Goal: Task Accomplishment & Management: Complete application form

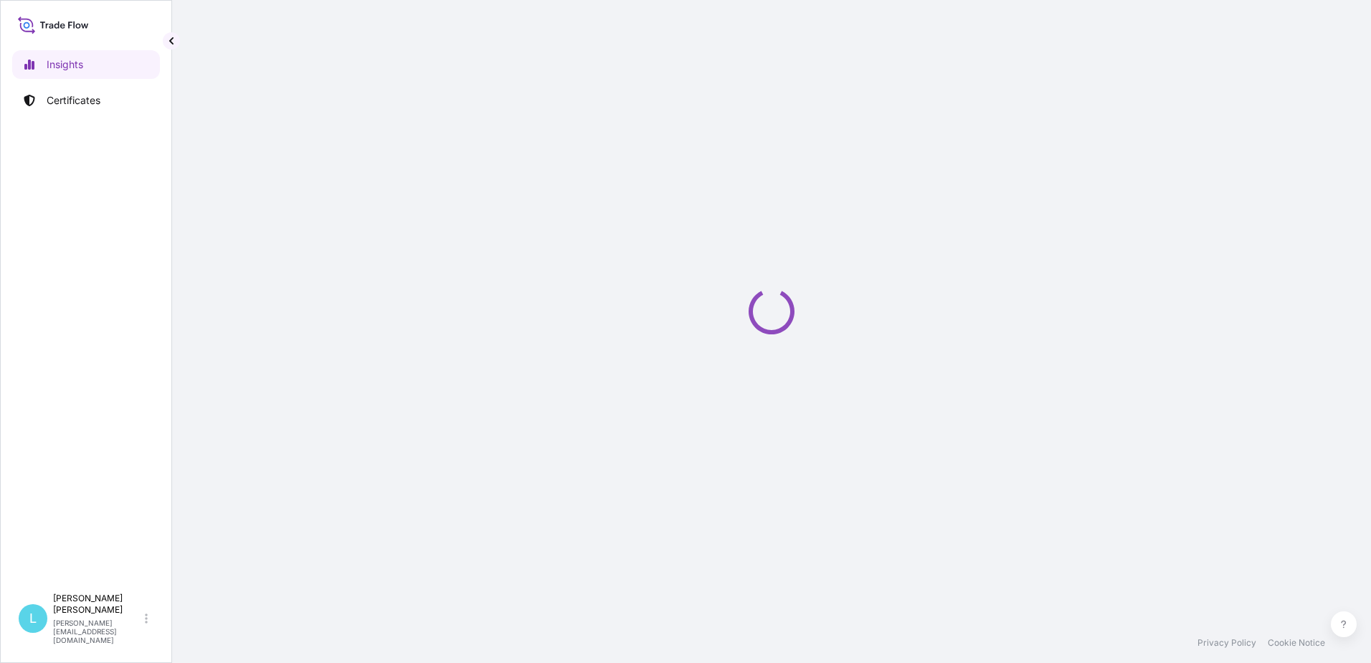
select select "2025"
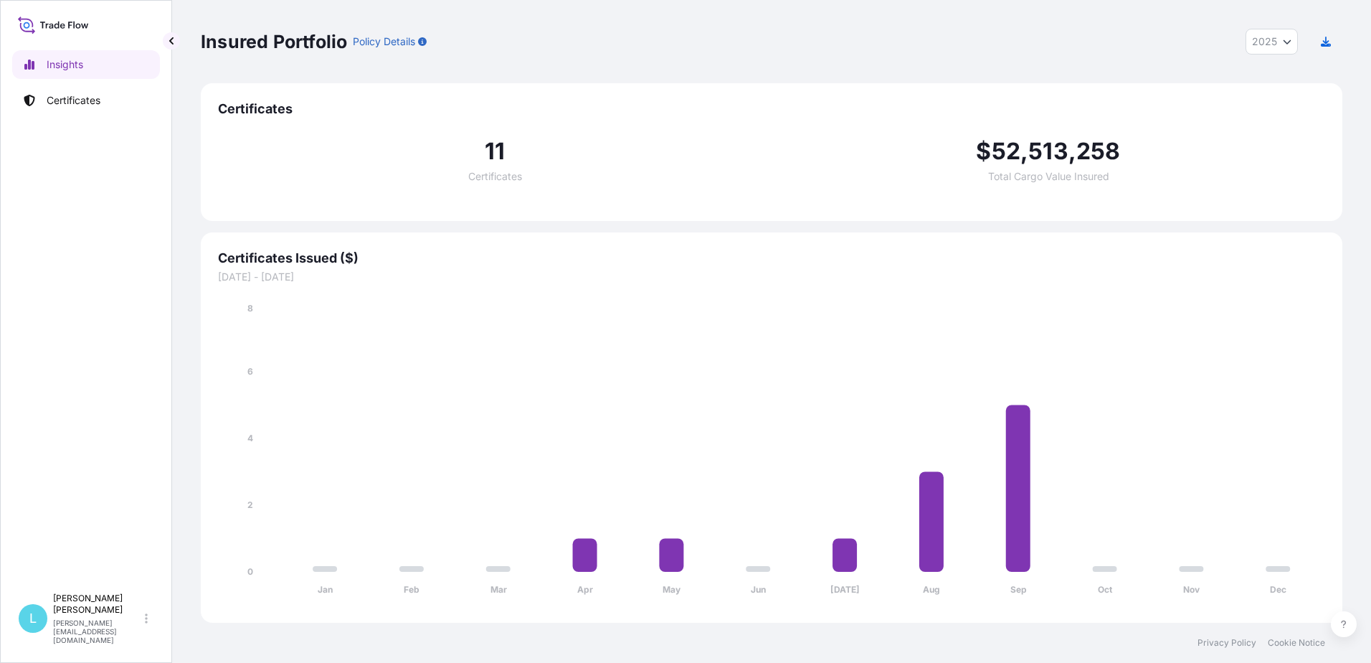
click at [961, 66] on div "Insured Portfolio Policy Details 2025 2025 2024 2023 2022" at bounding box center [772, 41] width 1142 height 83
click at [796, 57] on div "Insured Portfolio Policy Details 2025 2025 2024 2023 2022" at bounding box center [772, 41] width 1142 height 83
click at [61, 98] on p "Certificates" at bounding box center [74, 100] width 54 height 14
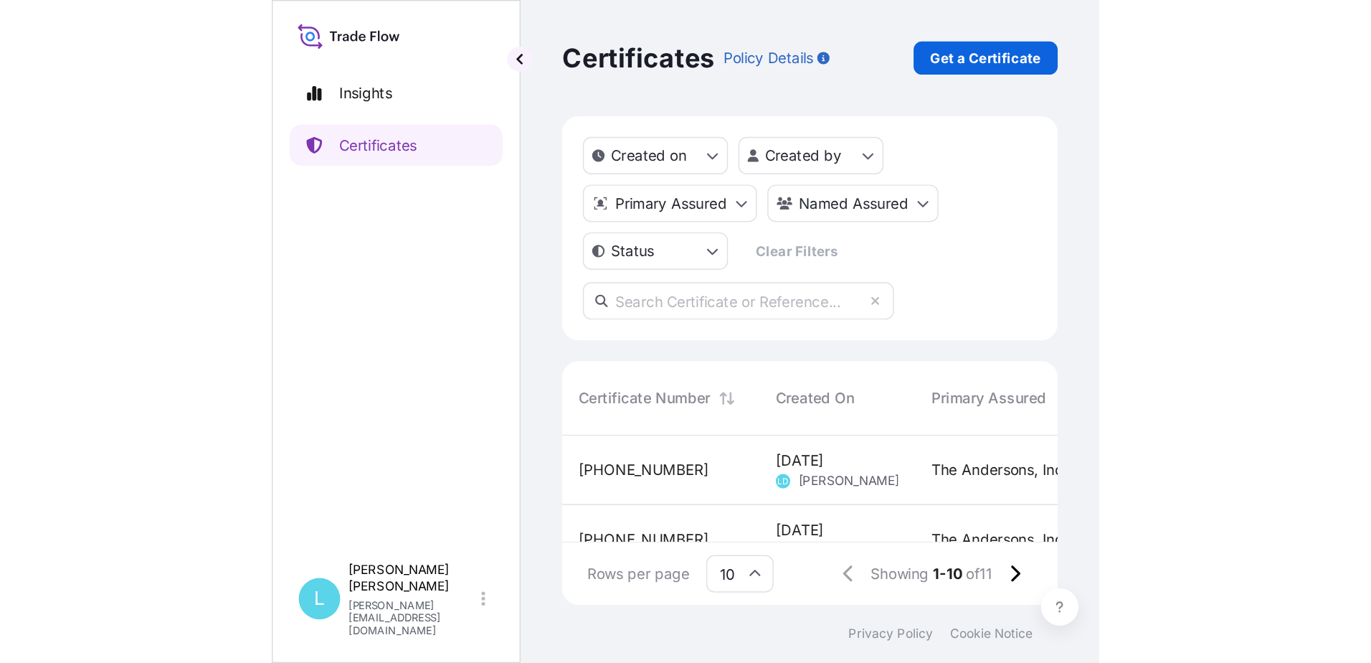
scroll to position [419, 1131]
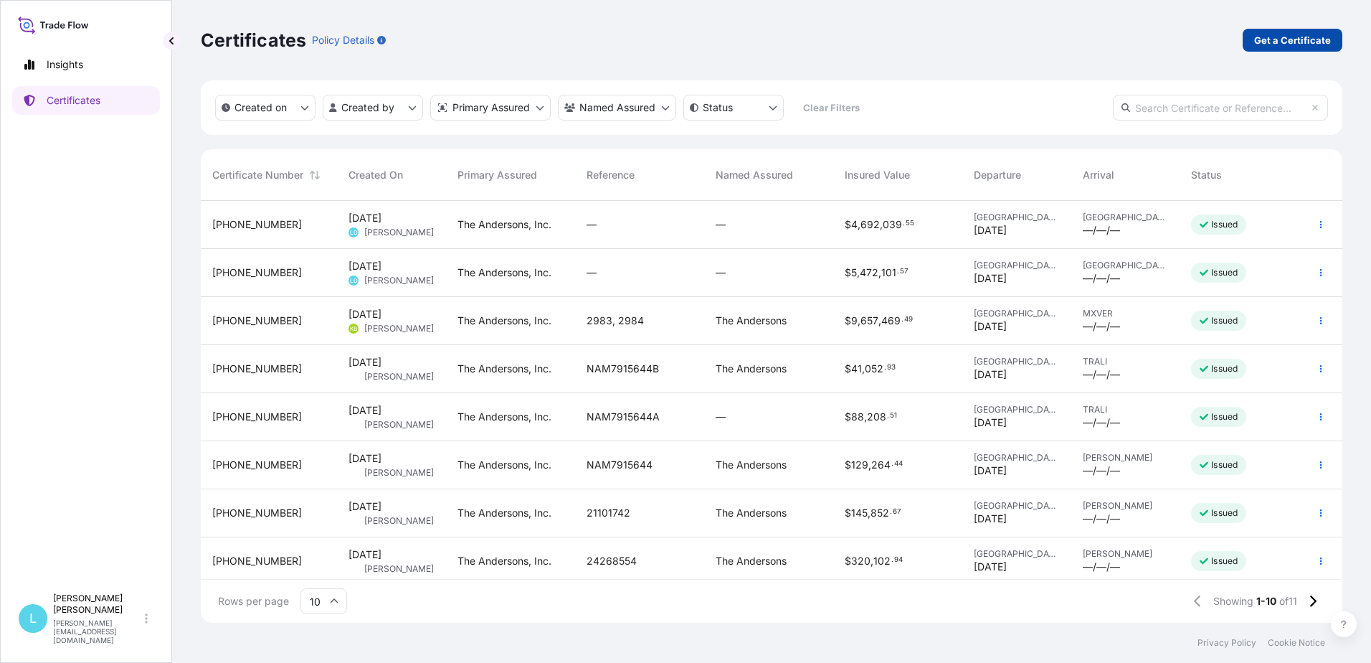
click at [1271, 47] on p "Get a Certificate" at bounding box center [1293, 40] width 77 height 14
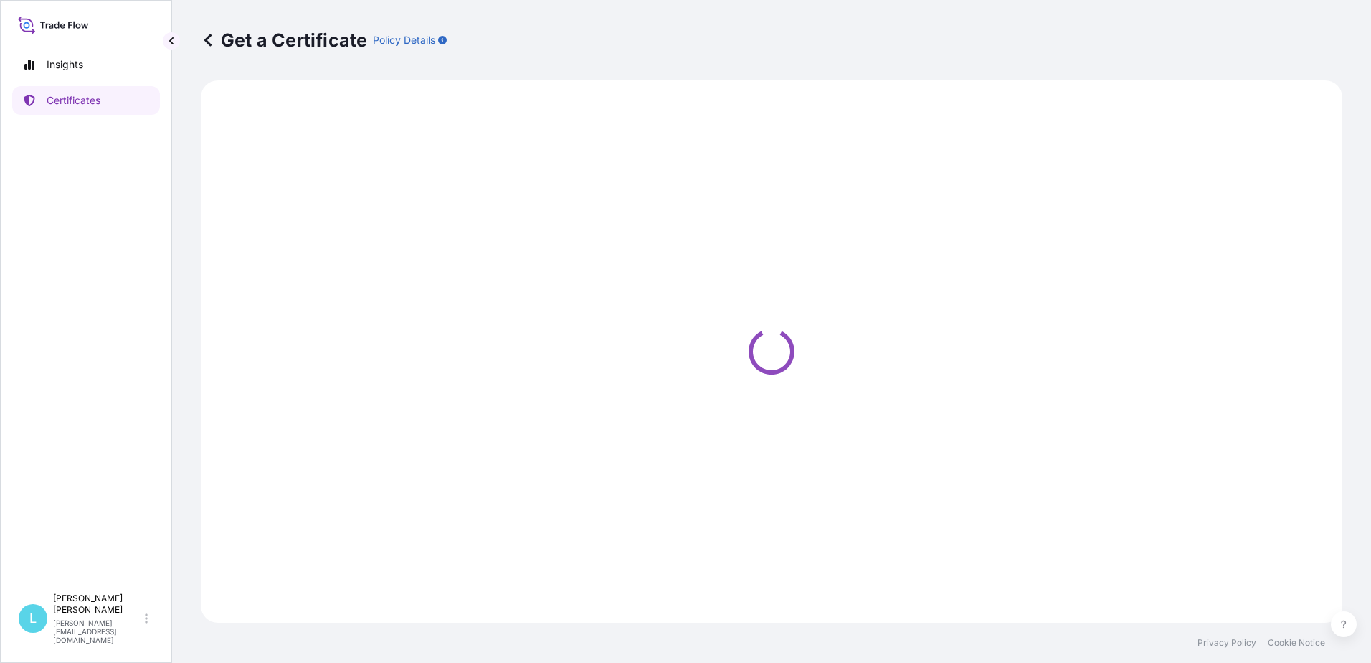
select select "Barge"
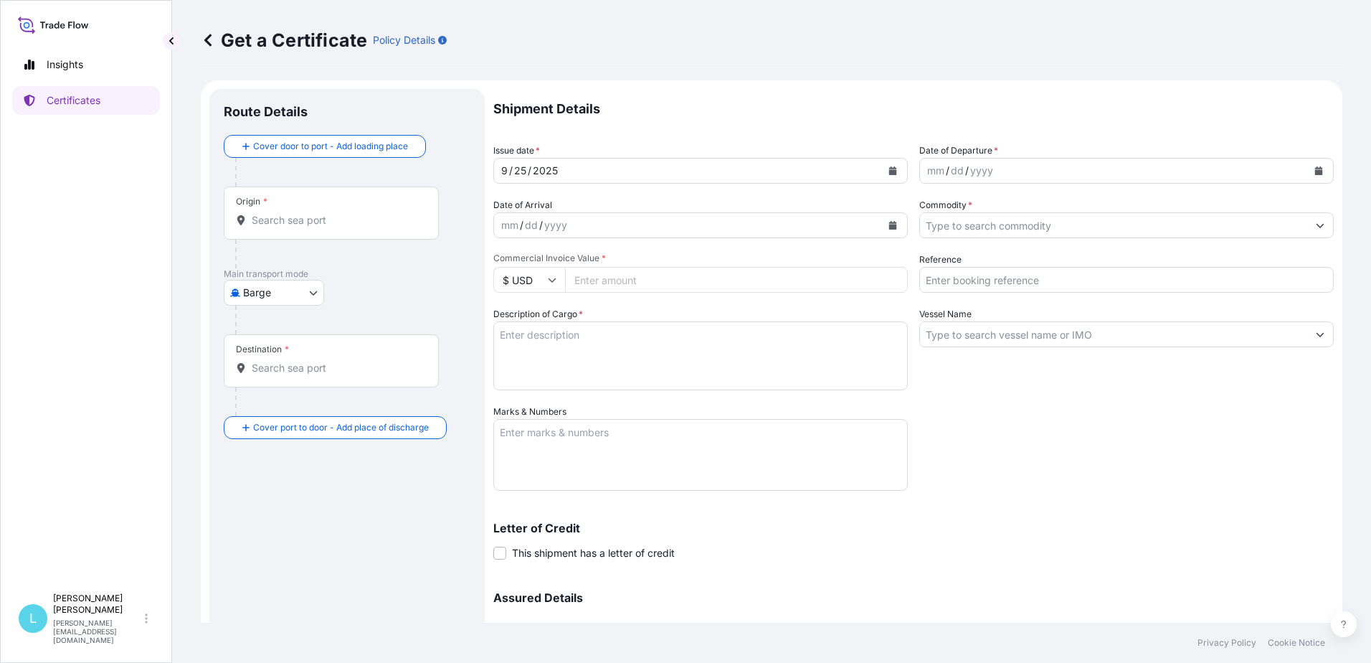
click at [1032, 179] on div "mm / dd / yyyy" at bounding box center [1113, 171] width 387 height 26
click at [1315, 172] on icon "Calendar" at bounding box center [1319, 170] width 8 height 9
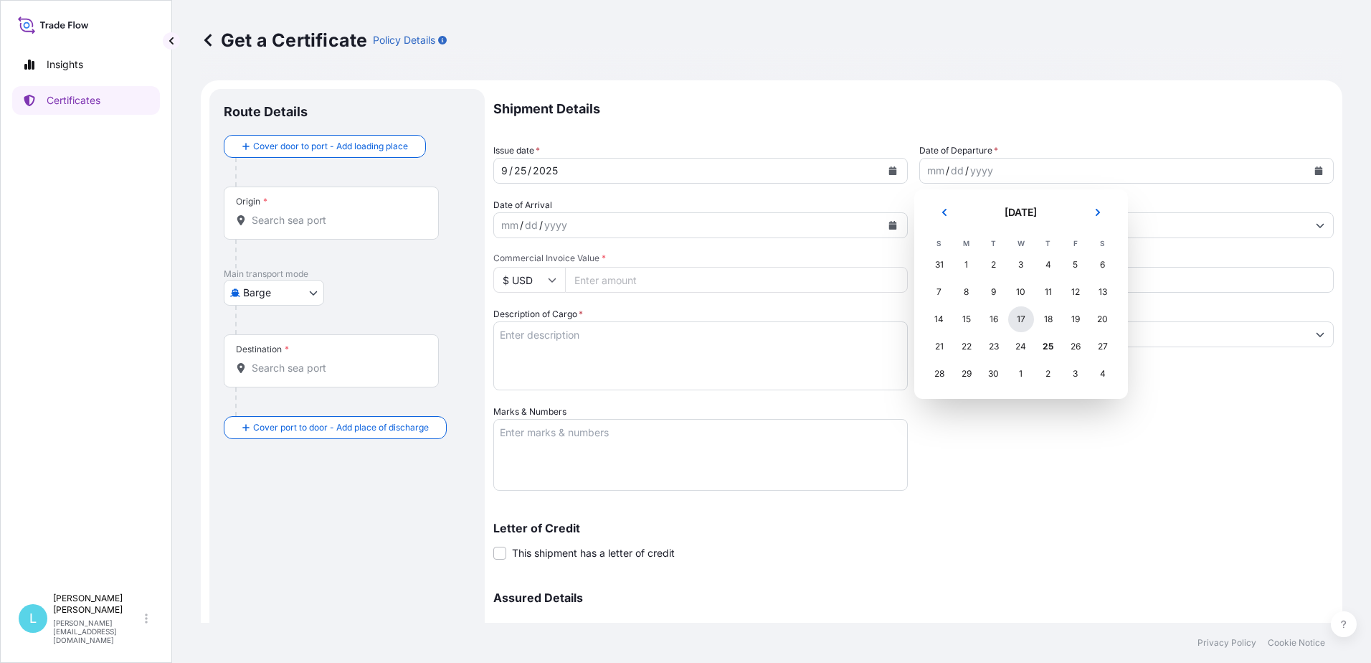
click at [1016, 316] on div "17" at bounding box center [1021, 319] width 26 height 26
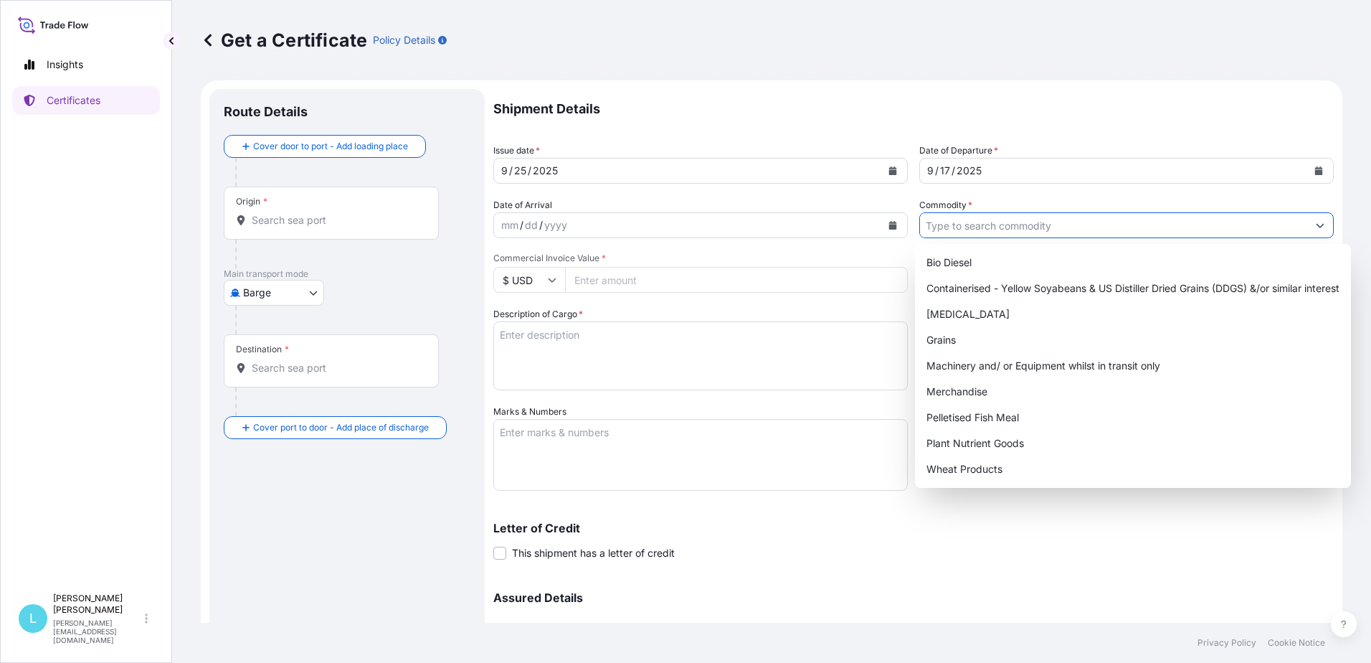
click at [957, 223] on input "Commodity *" at bounding box center [1113, 225] width 387 height 26
click at [952, 341] on div "Grains" at bounding box center [1133, 340] width 425 height 26
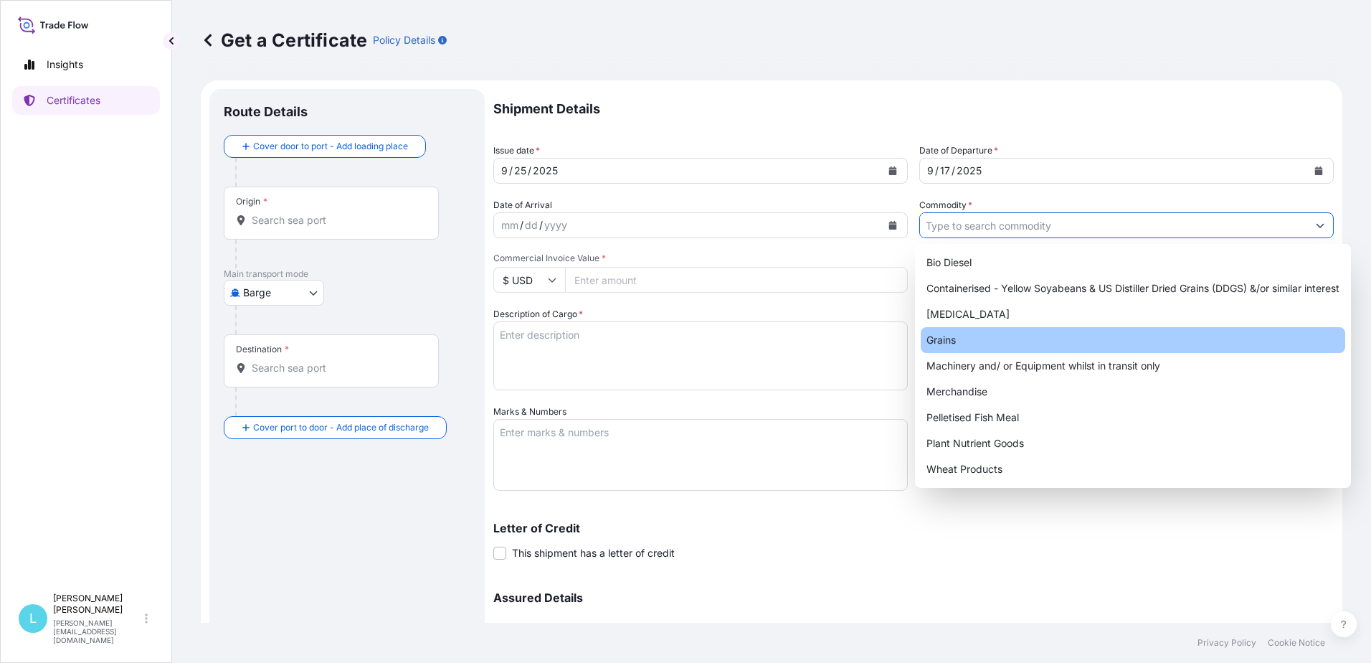
type input "Grains"
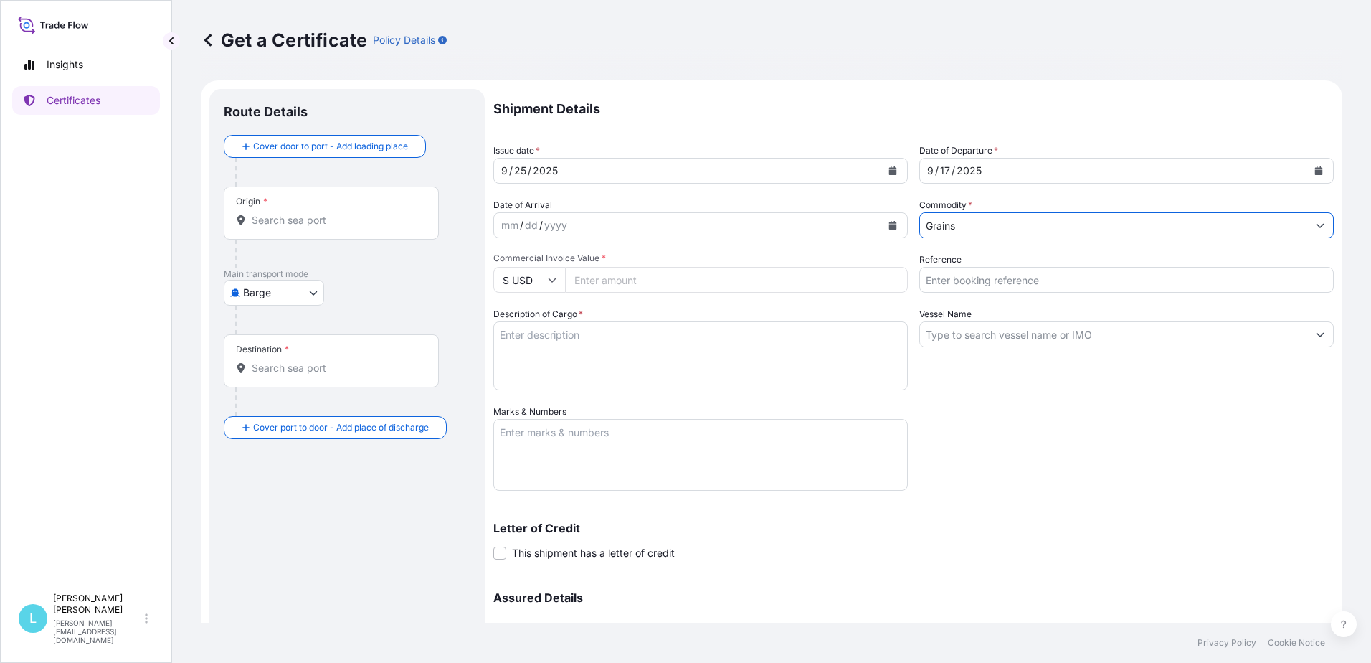
click at [613, 278] on input "Commercial Invoice Value *" at bounding box center [736, 280] width 343 height 26
type input "5566091.53"
click at [554, 349] on textarea "Description of Cargo *" at bounding box center [700, 355] width 415 height 69
paste textarea "U.S. NO. 2 OR BETTER YELLOW CORN"
type textarea "U.S. NO. 2 OR BETTER YELLOW CORN"
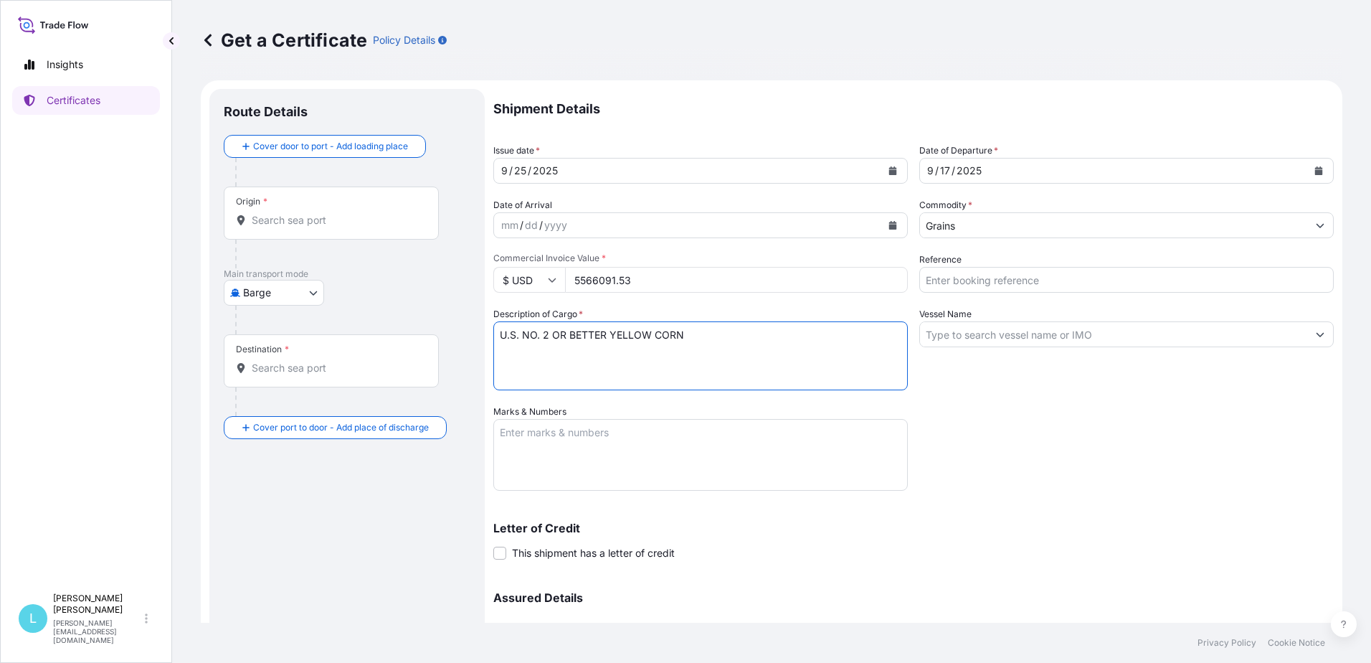
click at [1034, 343] on input "Vessel Name" at bounding box center [1113, 334] width 387 height 26
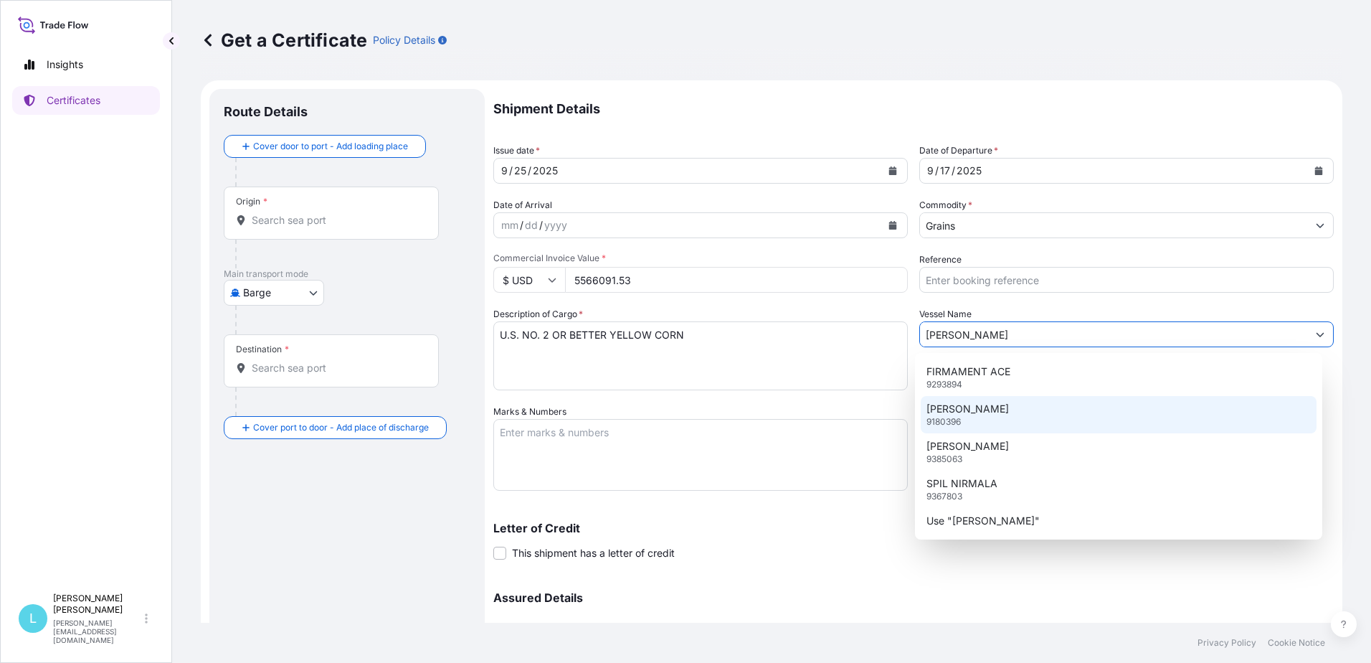
click at [970, 414] on div "[PERSON_NAME] 9180396" at bounding box center [1119, 414] width 397 height 37
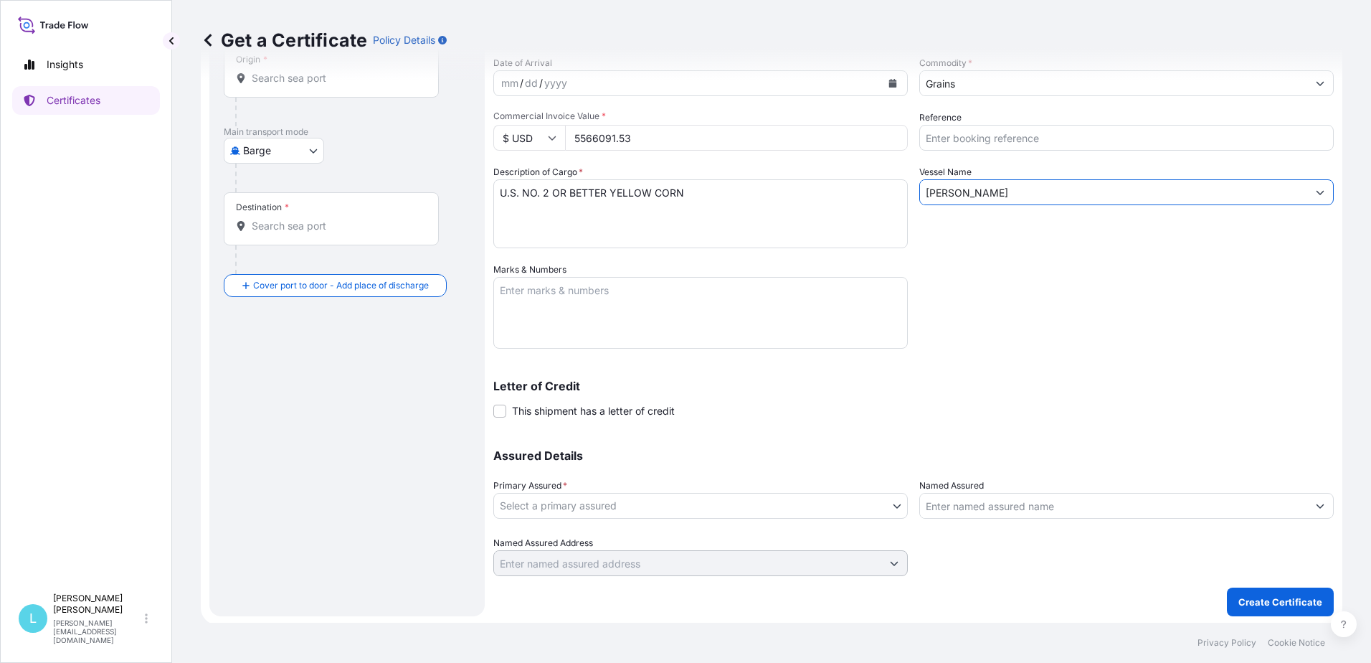
scroll to position [144, 0]
type input "[PERSON_NAME]"
click at [669, 500] on body "5 options available. Insights Certificates L [PERSON_NAME] [EMAIL_ADDRESS][DOMA…" at bounding box center [685, 331] width 1371 height 663
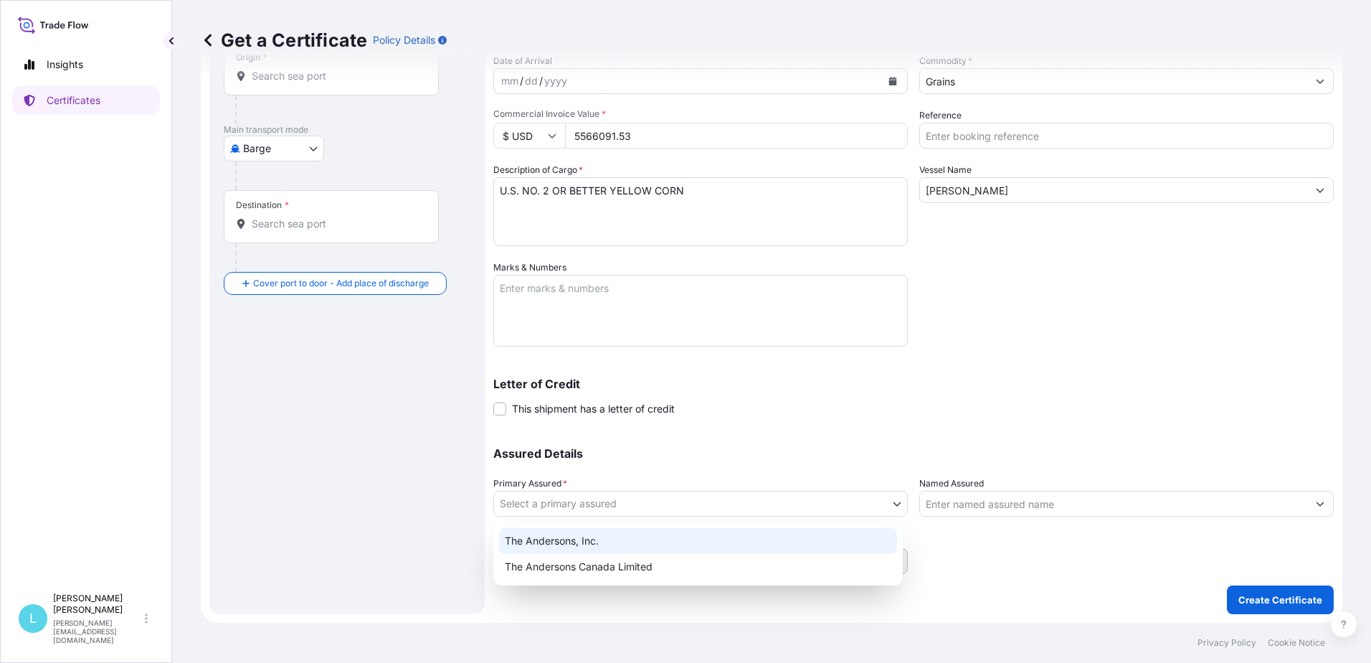
click at [625, 544] on div "The Andersons, Inc." at bounding box center [698, 541] width 398 height 26
select select "31565"
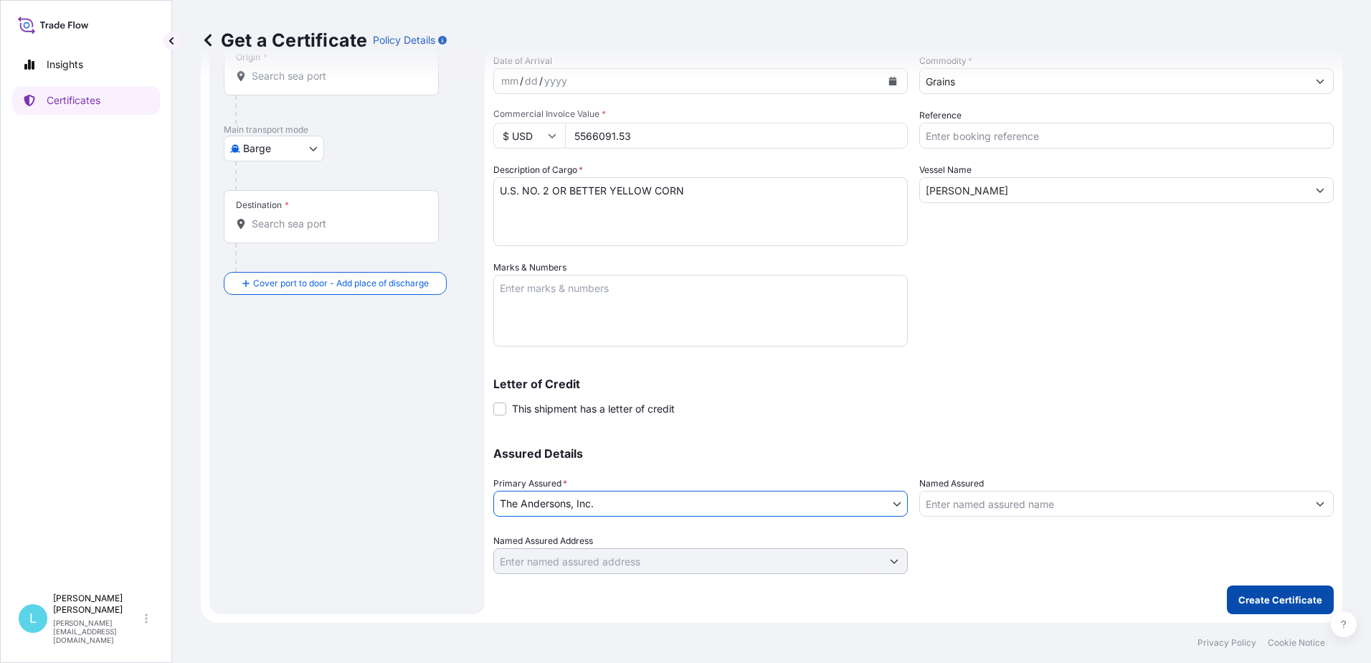
click at [1252, 607] on button "Create Certificate" at bounding box center [1280, 599] width 107 height 29
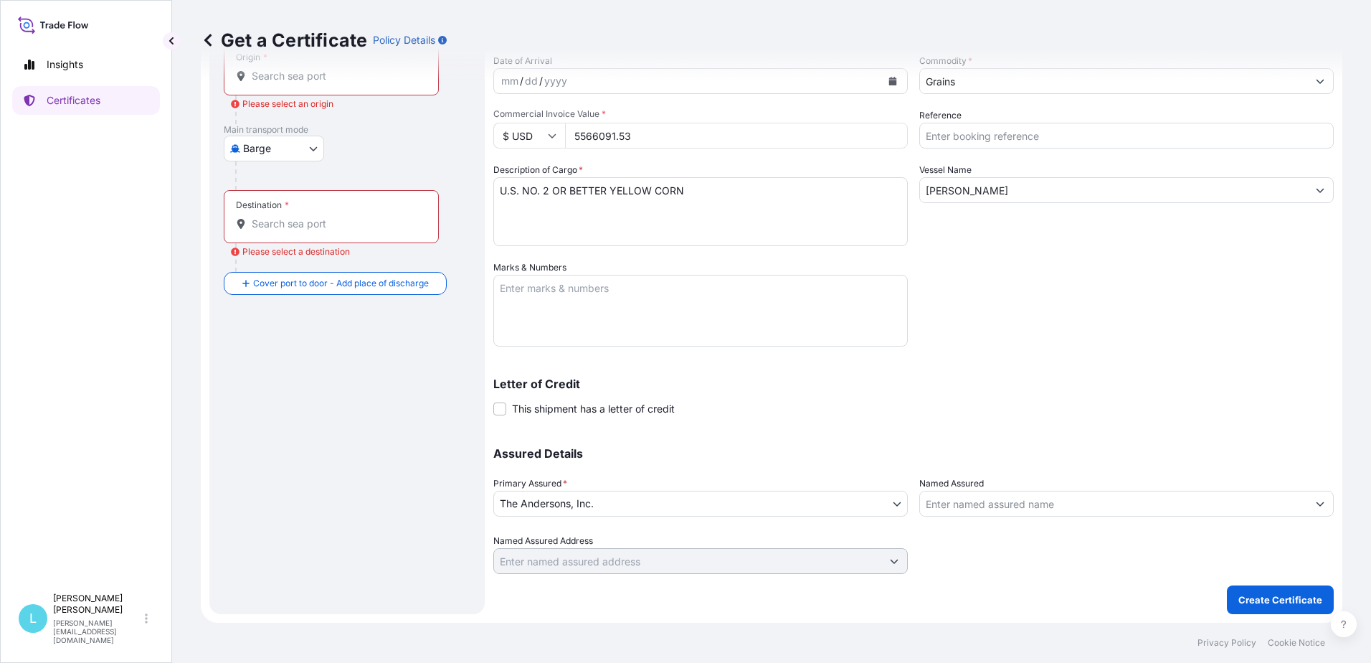
scroll to position [0, 0]
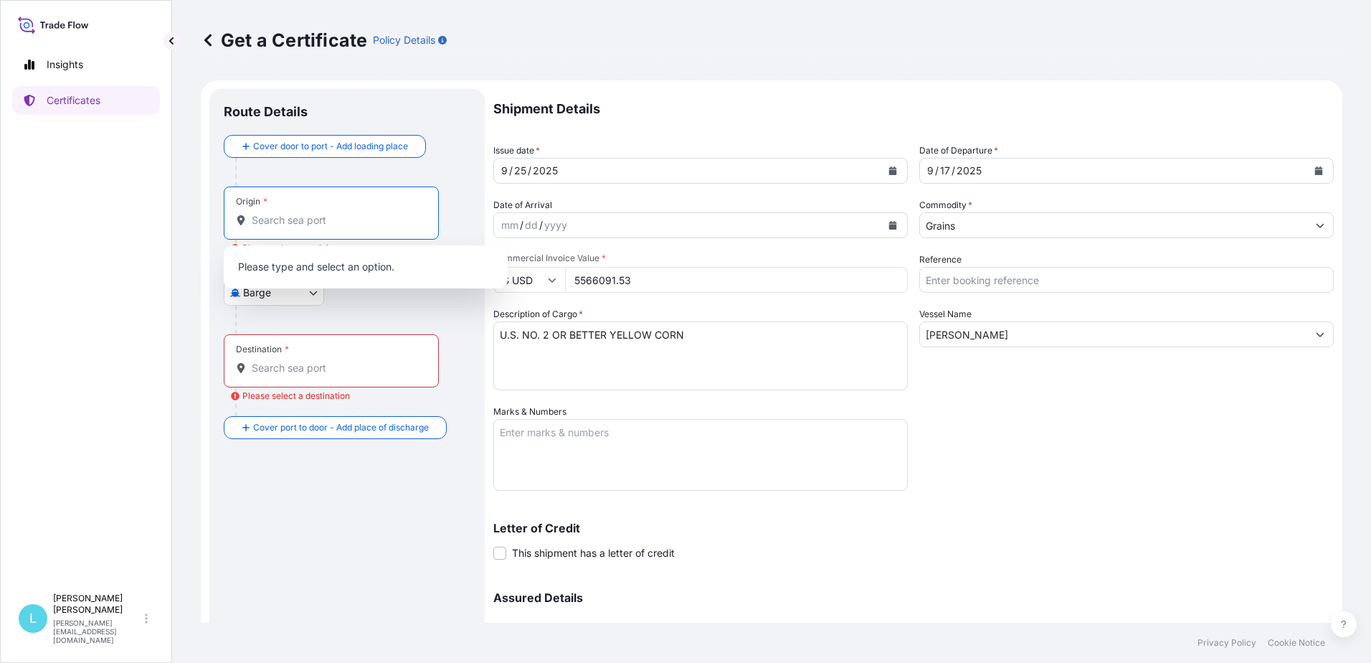
click at [324, 222] on input "Origin * Please select an origin" at bounding box center [336, 220] width 169 height 14
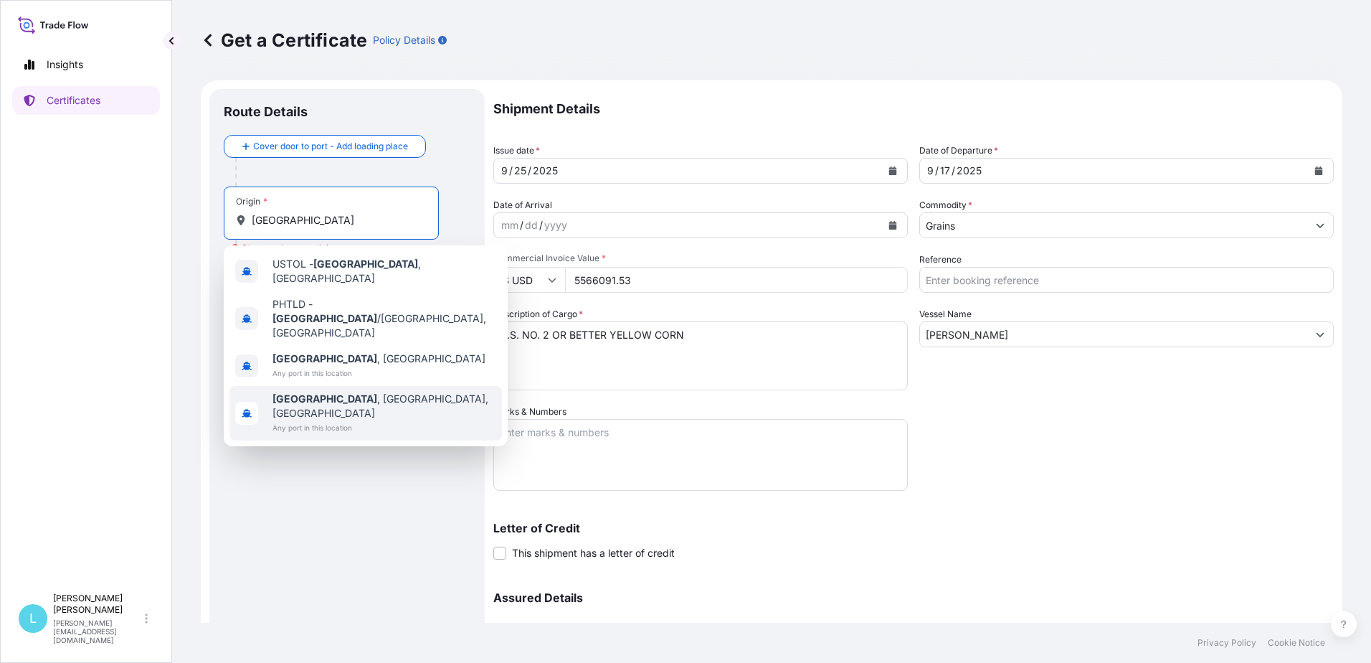
click at [330, 420] on span "Any port in this location" at bounding box center [385, 427] width 224 height 14
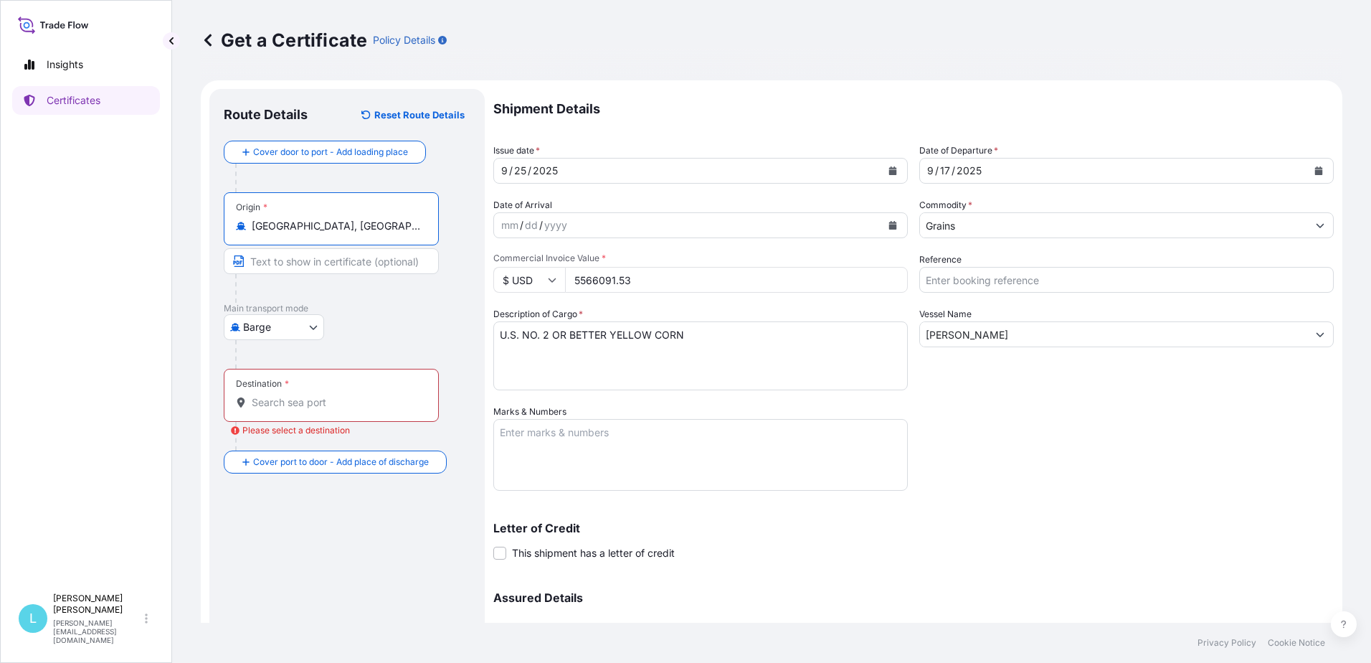
type input "[GEOGRAPHIC_DATA], [GEOGRAPHIC_DATA], [GEOGRAPHIC_DATA]"
click at [308, 399] on input "Destination * Please select a destination" at bounding box center [336, 402] width 169 height 14
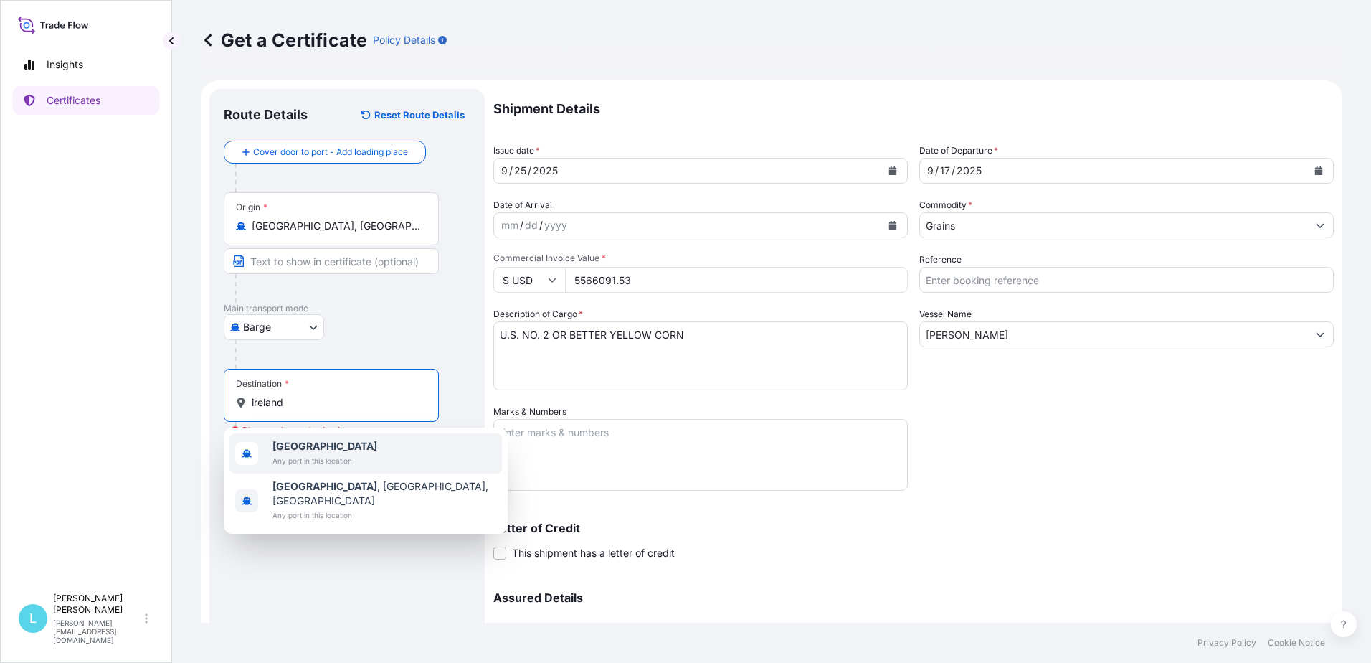
click at [312, 449] on span "[GEOGRAPHIC_DATA]" at bounding box center [325, 446] width 105 height 14
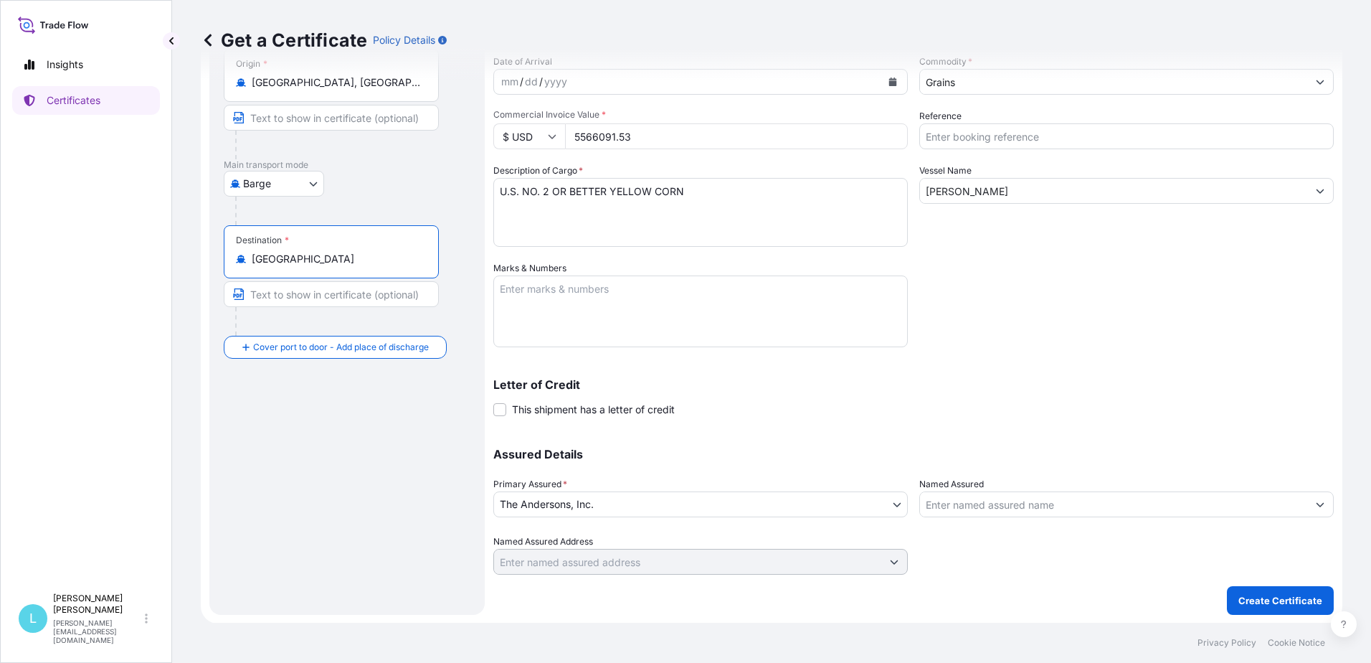
scroll to position [144, 0]
type input "[GEOGRAPHIC_DATA]"
click at [1293, 603] on p "Create Certificate" at bounding box center [1281, 599] width 84 height 14
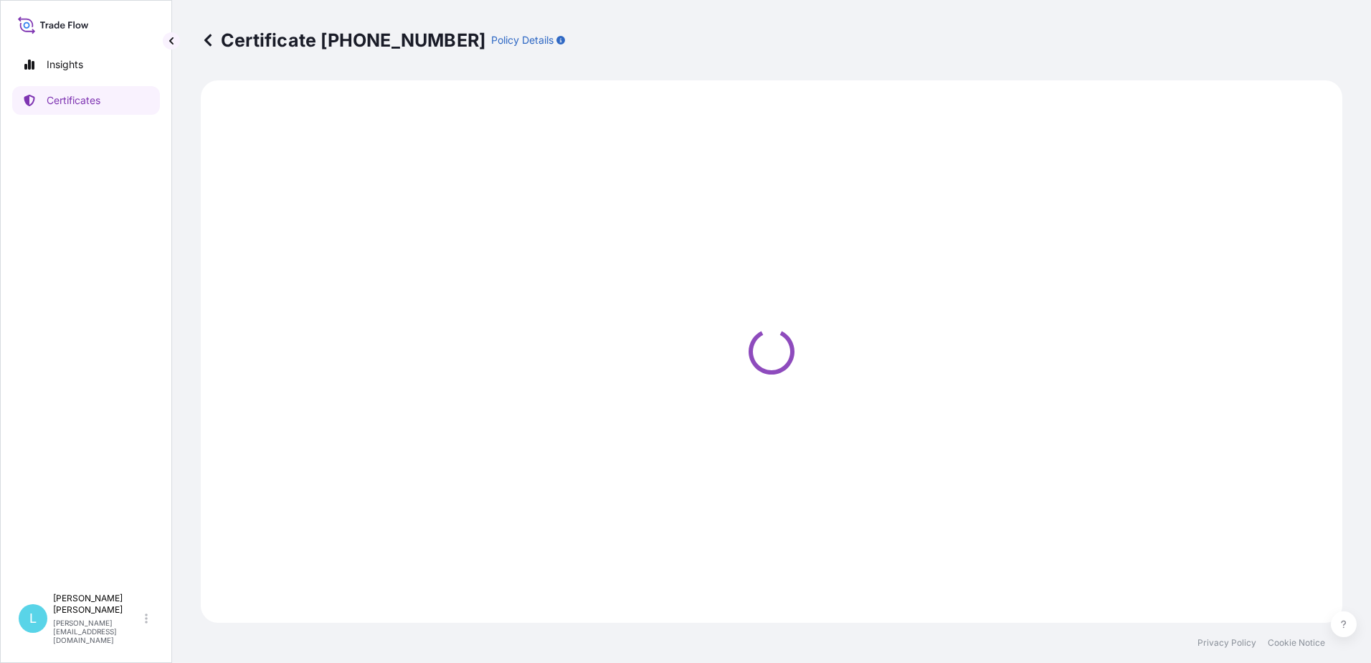
select select "Barge"
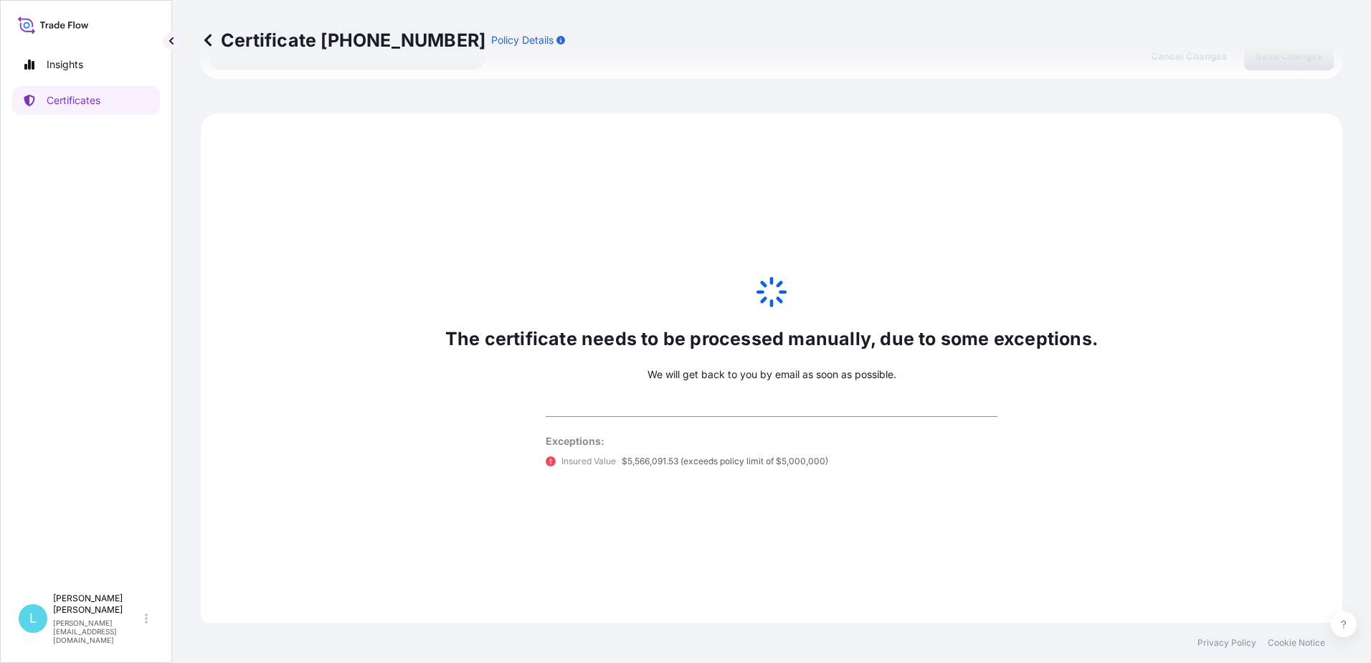
scroll to position [694, 0]
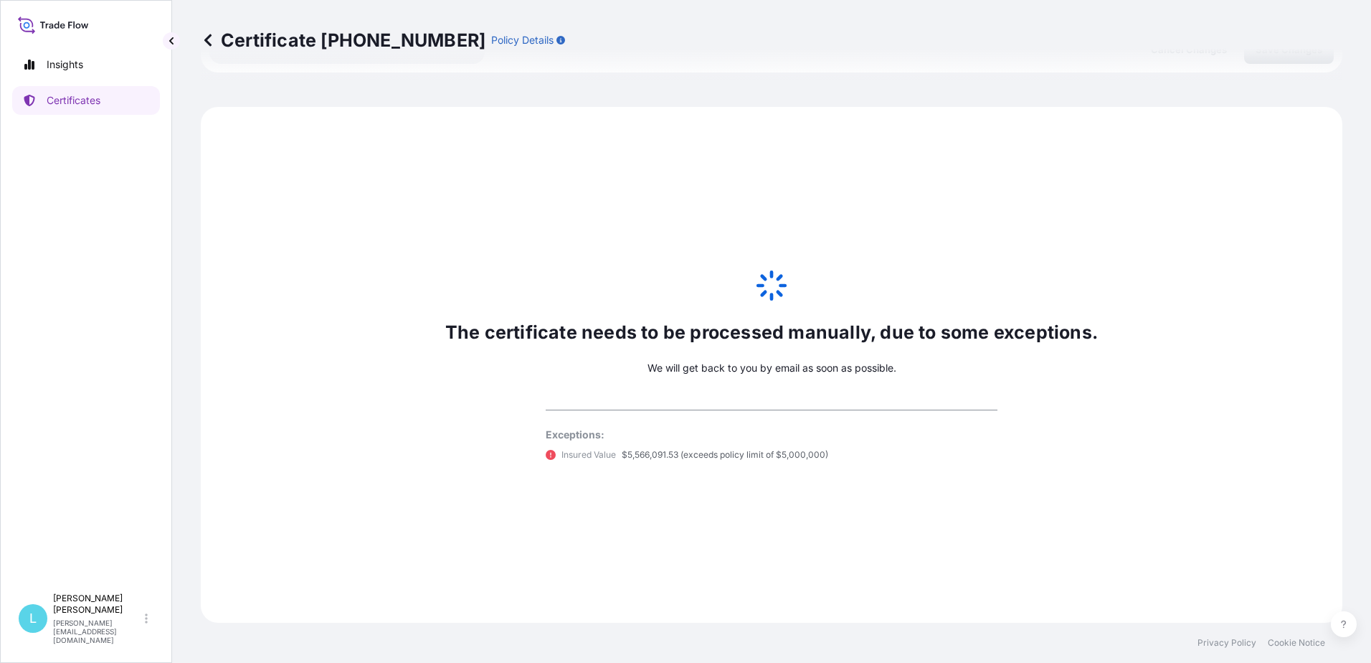
select select "31565"
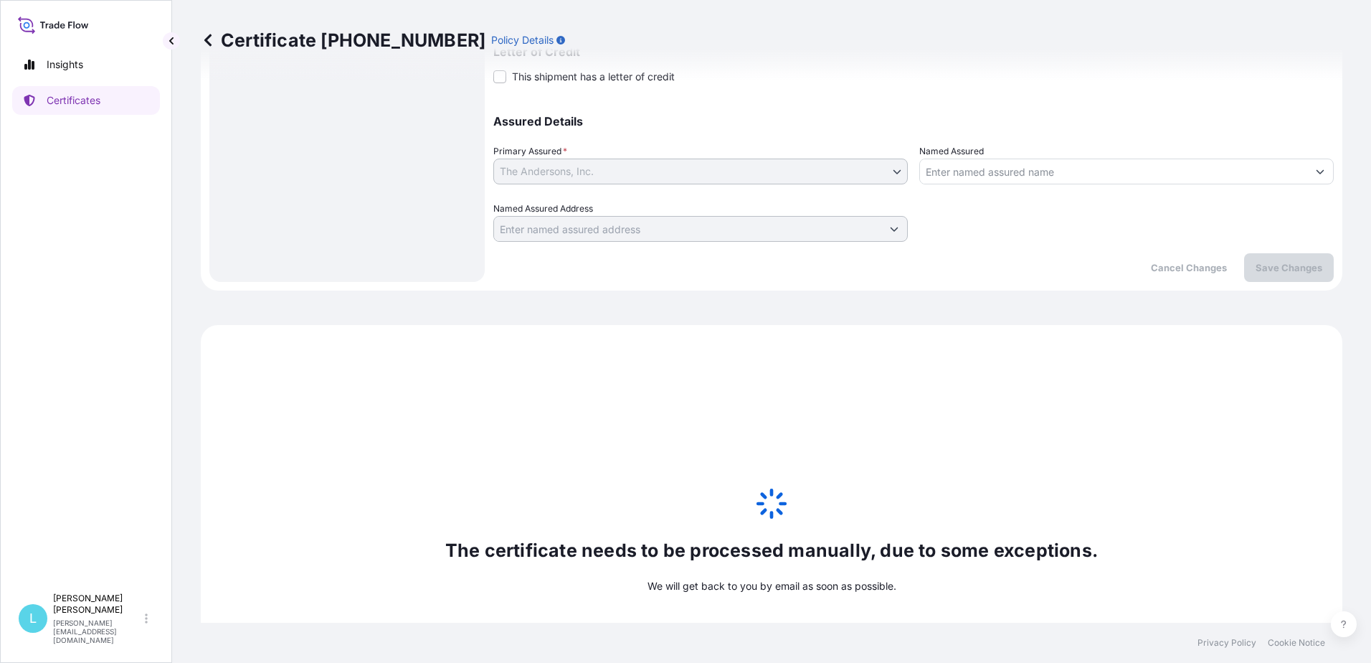
scroll to position [336, 0]
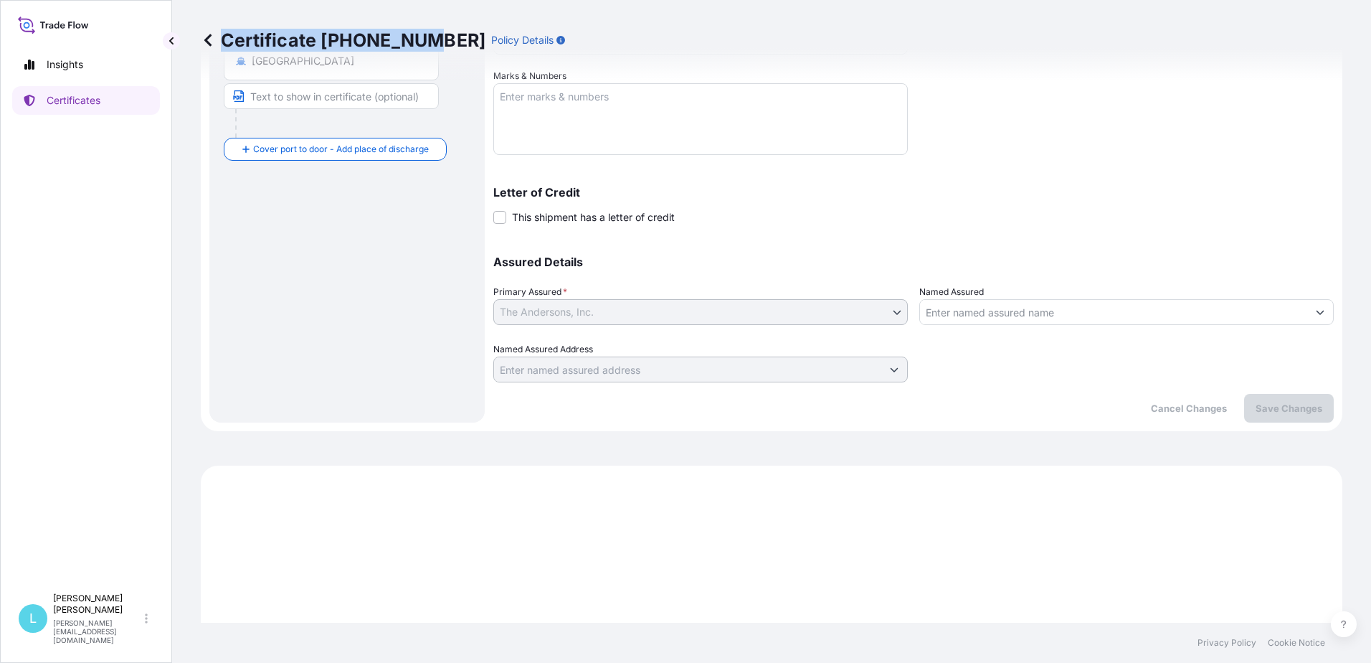
drag, startPoint x: 225, startPoint y: 37, endPoint x: 415, endPoint y: 44, distance: 190.2
click at [415, 44] on p "Certificate [PHONE_NUMBER]" at bounding box center [343, 40] width 285 height 23
copy p "Certificate [PHONE_NUMBER]"
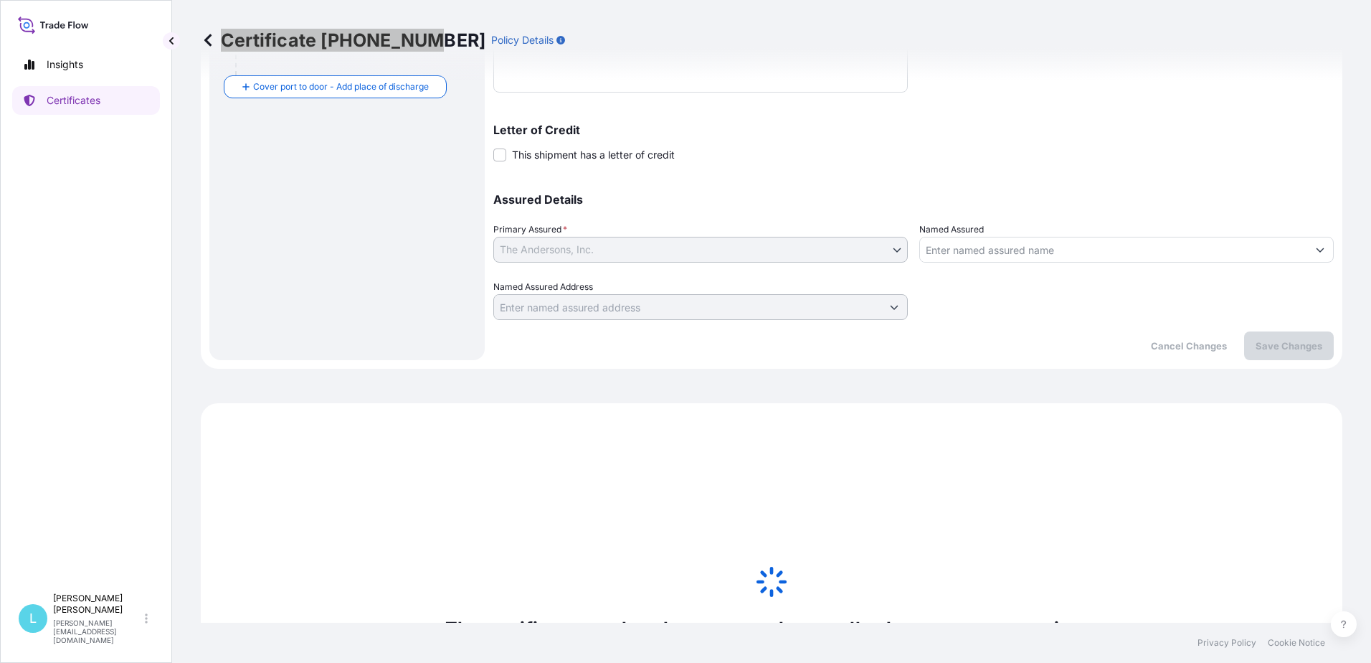
scroll to position [694, 0]
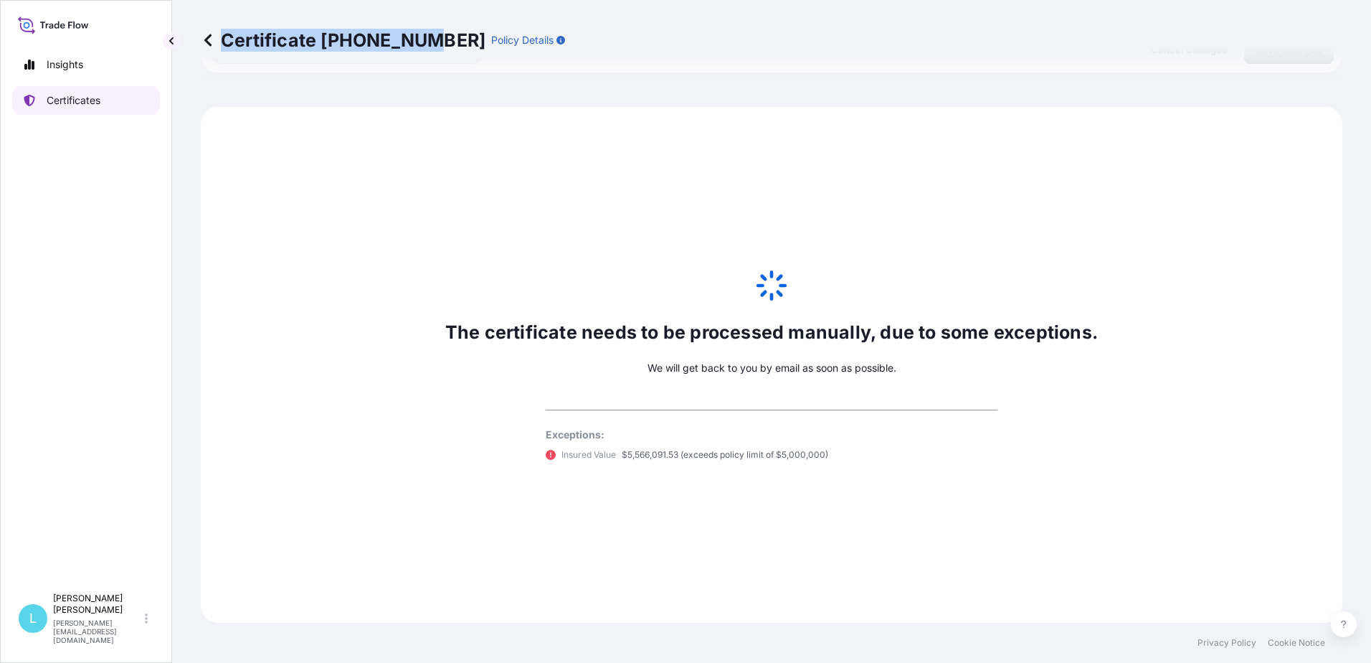
click at [95, 106] on p "Certificates" at bounding box center [74, 100] width 54 height 14
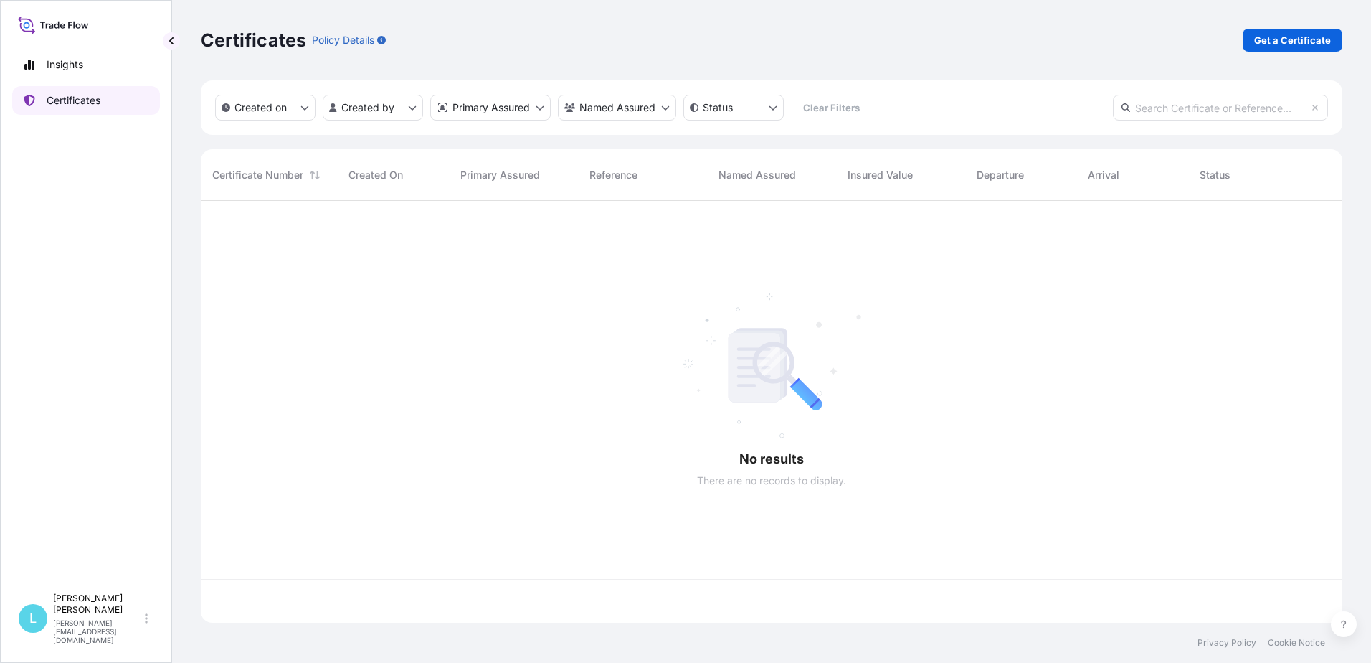
scroll to position [419, 1131]
